Goal: Task Accomplishment & Management: Use online tool/utility

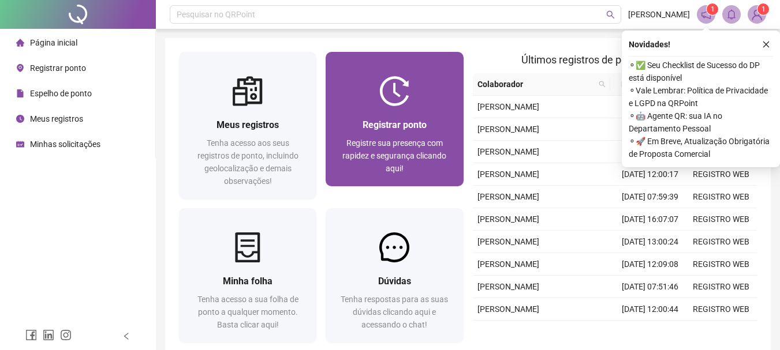
click at [415, 111] on div "Registrar ponto Registre sua presença com rapidez e segurança clicando aqui!" at bounding box center [394, 146] width 137 height 80
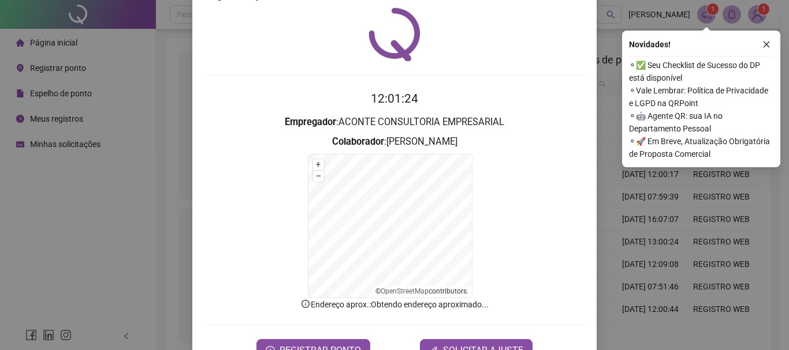
scroll to position [72, 0]
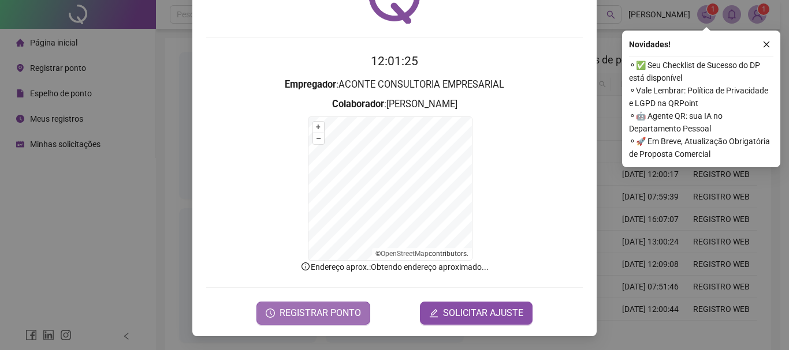
click at [300, 315] on span "REGISTRAR PONTO" at bounding box center [319, 314] width 81 height 14
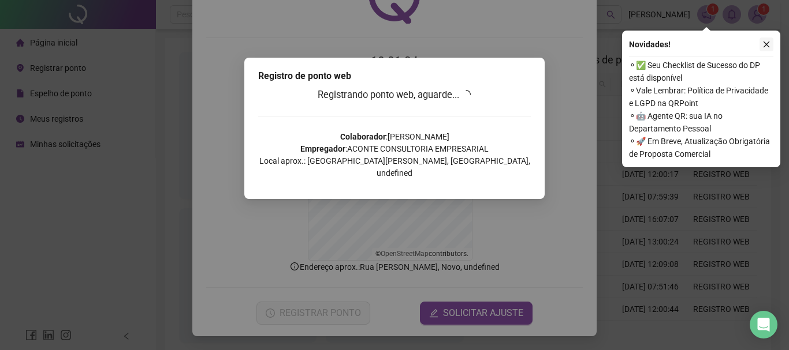
click at [767, 42] on icon "close" at bounding box center [766, 44] width 8 height 8
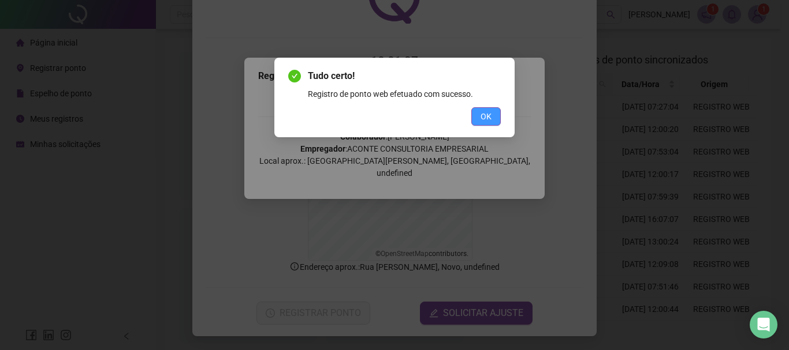
click at [490, 121] on span "OK" at bounding box center [485, 116] width 11 height 13
